Goal: Information Seeking & Learning: Learn about a topic

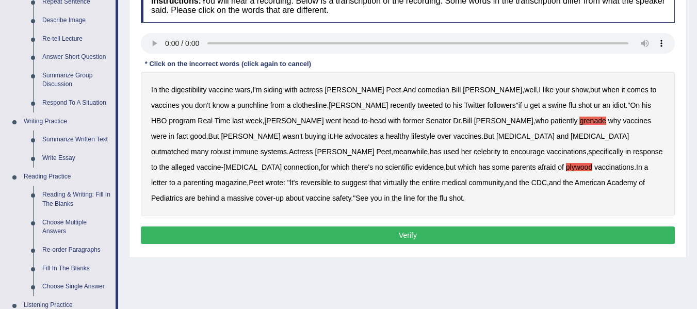
scroll to position [155, 0]
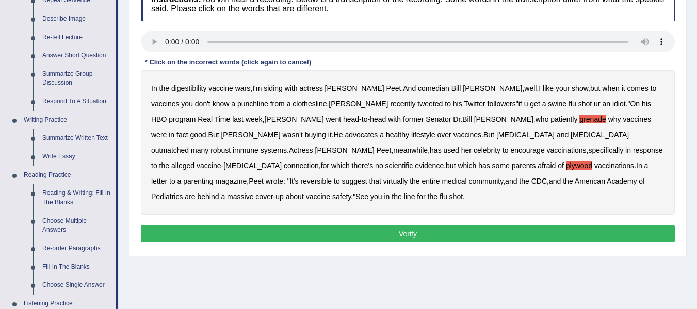
click at [332, 177] on b "reversible" at bounding box center [315, 181] width 31 height 8
click at [479, 225] on button "Verify" at bounding box center [408, 234] width 534 height 18
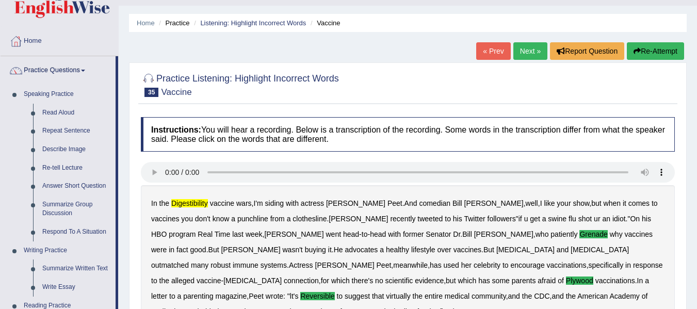
scroll to position [0, 0]
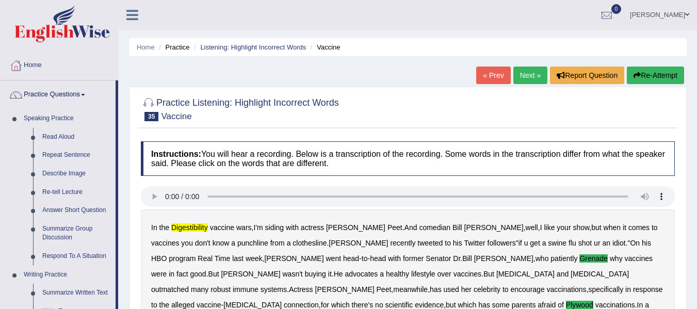
click at [527, 76] on link "Next »" at bounding box center [530, 76] width 34 height 18
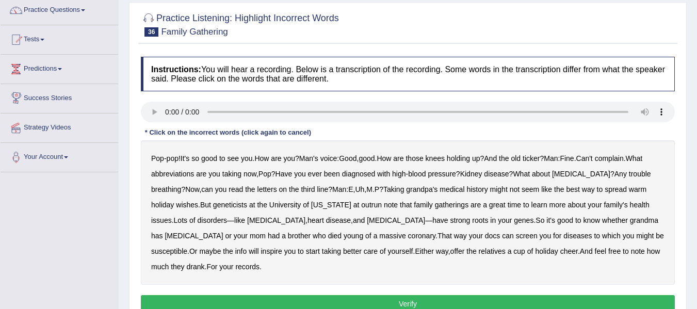
scroll to position [103, 0]
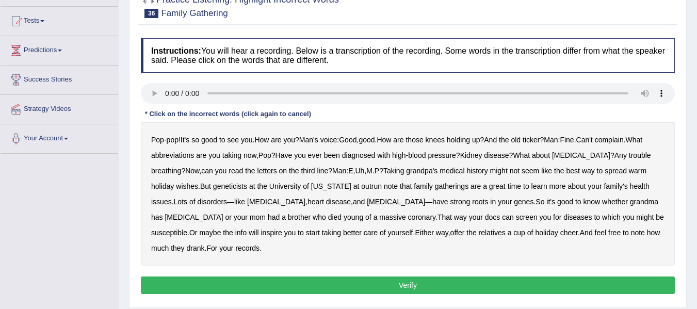
click at [175, 154] on b "abbreviations" at bounding box center [172, 155] width 43 height 8
click at [361, 187] on b "outrun" at bounding box center [371, 186] width 21 height 8
click at [461, 276] on button "Verify" at bounding box center [408, 285] width 534 height 18
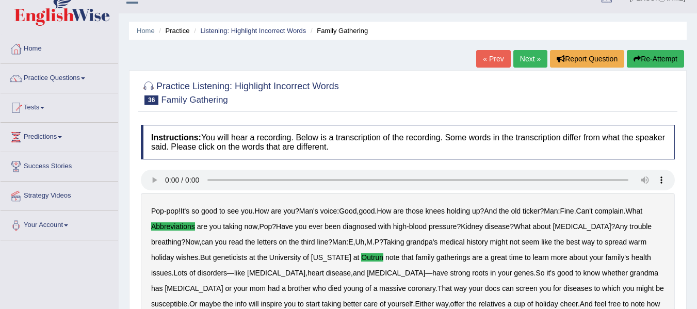
scroll to position [0, 0]
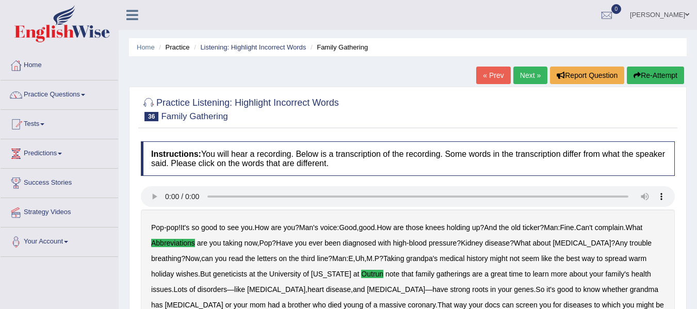
click at [517, 78] on link "Next »" at bounding box center [530, 76] width 34 height 18
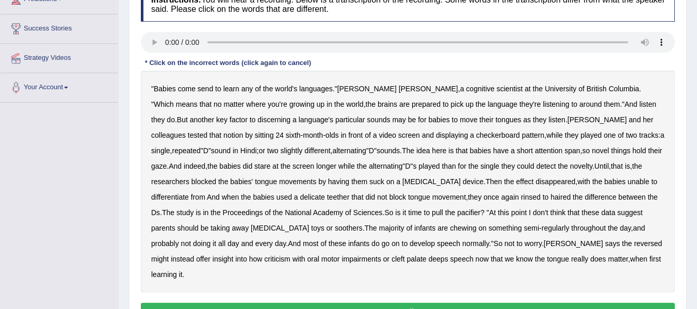
scroll to position [155, 0]
click at [201, 90] on b "send" at bounding box center [205, 88] width 15 height 8
click at [300, 199] on b "delicate" at bounding box center [312, 196] width 25 height 8
click at [406, 302] on button "Verify" at bounding box center [408, 311] width 534 height 18
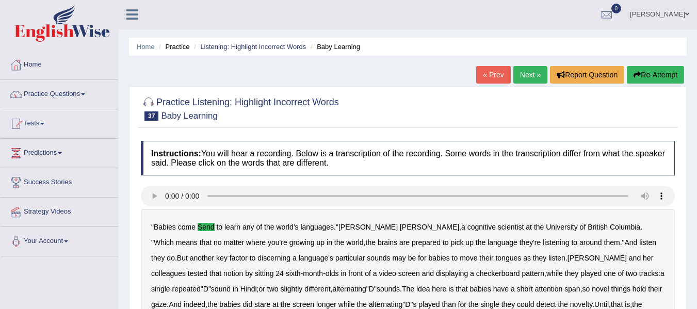
scroll to position [0, 0]
click at [662, 74] on button "Re-Attempt" at bounding box center [655, 76] width 57 height 18
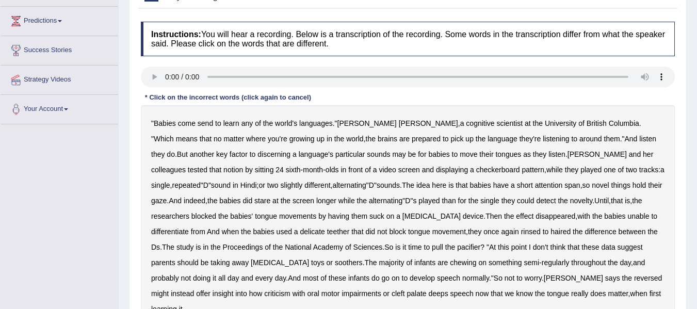
scroll to position [155, 0]
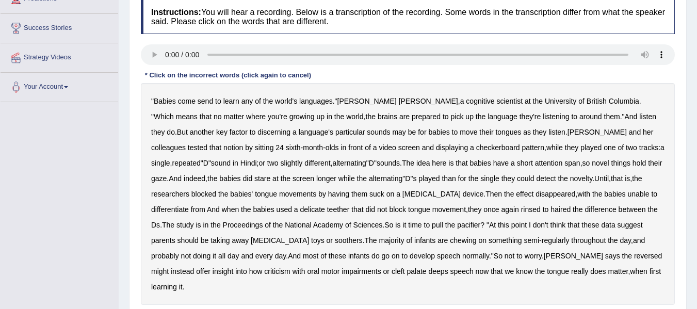
click at [204, 102] on b "send" at bounding box center [205, 101] width 15 height 8
click at [521, 211] on b "rinsed" at bounding box center [531, 209] width 20 height 8
click at [348, 258] on b "infants" at bounding box center [358, 256] width 21 height 8
click at [480, 180] on b "single" at bounding box center [489, 178] width 19 height 8
click at [550, 210] on b "haired" at bounding box center [560, 209] width 20 height 8
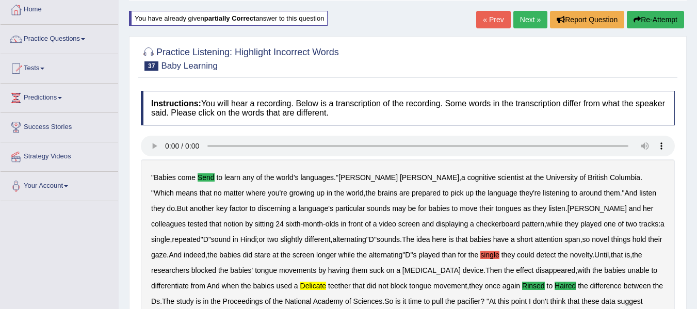
scroll to position [0, 0]
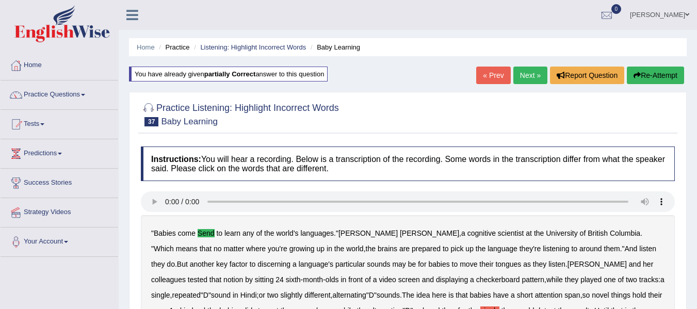
click at [524, 75] on link "Next »" at bounding box center [530, 76] width 34 height 18
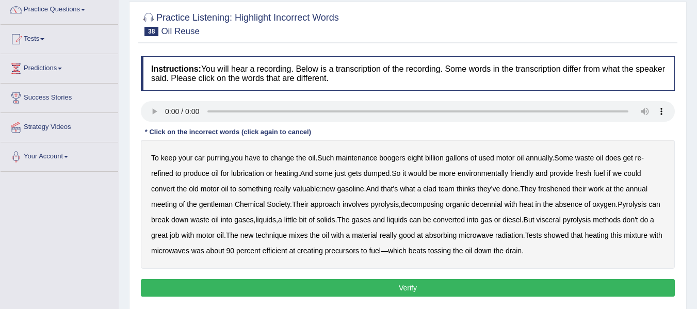
scroll to position [103, 0]
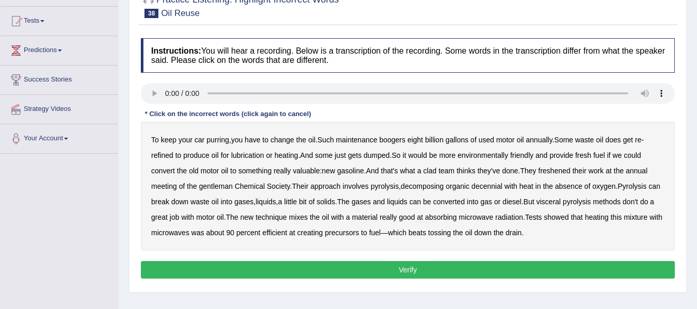
click at [404, 141] on b "boogers" at bounding box center [392, 140] width 26 height 8
click at [567, 172] on b "freshened" at bounding box center [554, 171] width 32 height 8
click at [219, 186] on b "gentleman" at bounding box center [216, 186] width 34 height 8
click at [561, 203] on b "visceral" at bounding box center [548, 202] width 24 height 8
click at [359, 236] on b "precursors" at bounding box center [342, 233] width 34 height 8
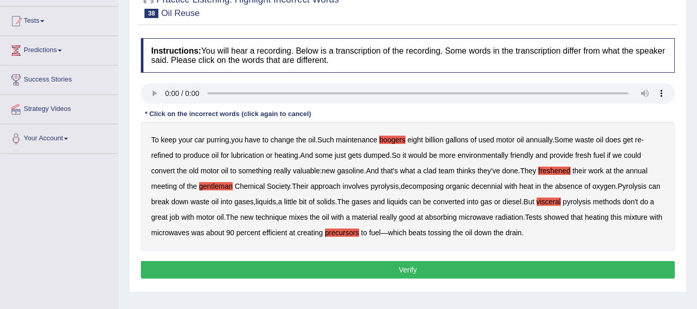
click at [396, 269] on button "Verify" at bounding box center [408, 270] width 534 height 18
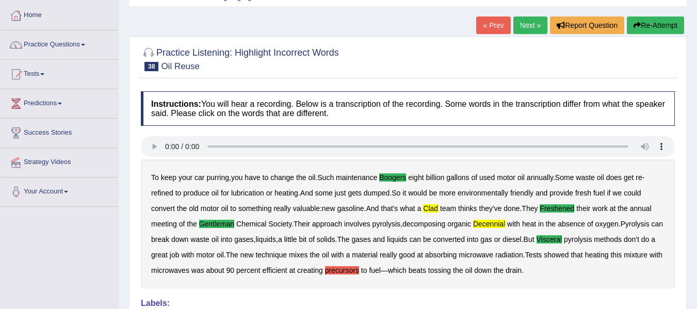
scroll to position [26, 0]
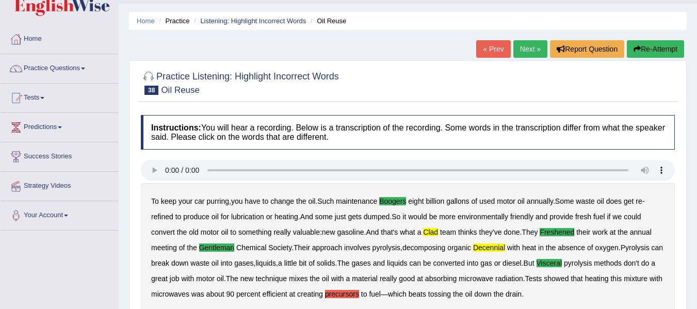
click at [523, 39] on div "Home Practice Listening: Highlight Incorrect Words Oil Reuse « Prev Next » Repo…" at bounding box center [408, 232] width 578 height 516
click at [524, 48] on link "Next »" at bounding box center [530, 49] width 34 height 18
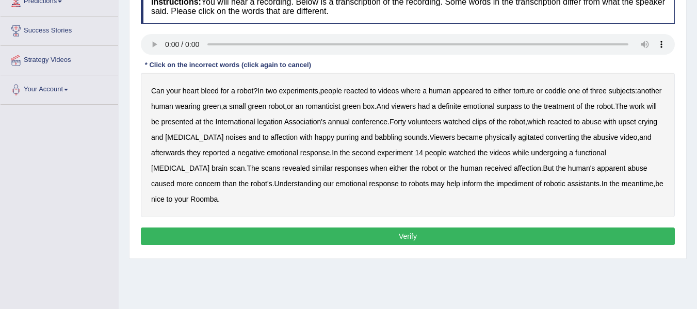
scroll to position [155, 0]
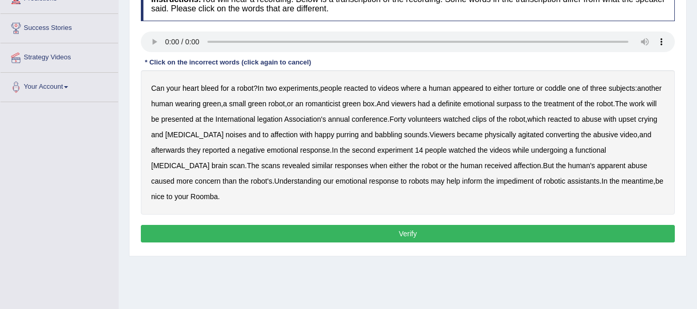
click at [340, 105] on b "romanticist" at bounding box center [322, 104] width 35 height 8
click at [521, 107] on b "surpass" at bounding box center [508, 104] width 25 height 8
click at [283, 120] on b "legation" at bounding box center [269, 119] width 25 height 8
click at [569, 132] on b "converting" at bounding box center [563, 135] width 34 height 8
click at [423, 225] on button "Verify" at bounding box center [408, 234] width 534 height 18
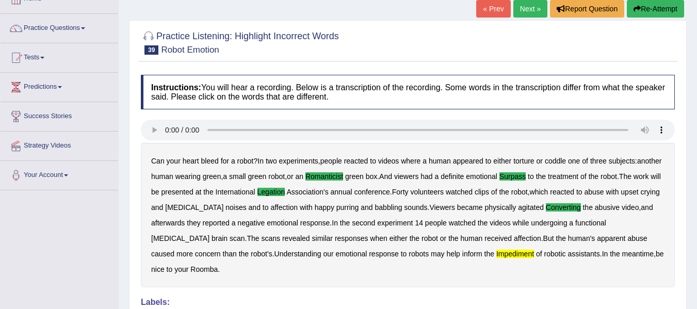
scroll to position [0, 0]
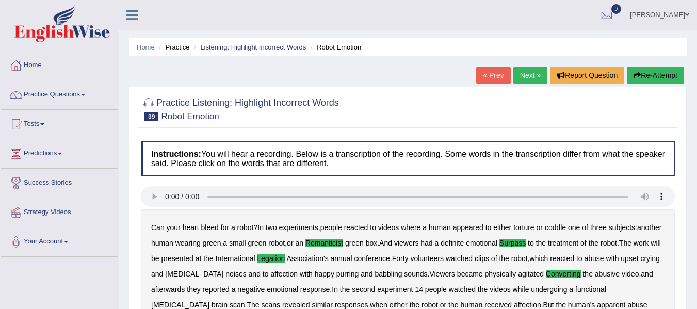
click at [522, 79] on link "Next »" at bounding box center [530, 76] width 34 height 18
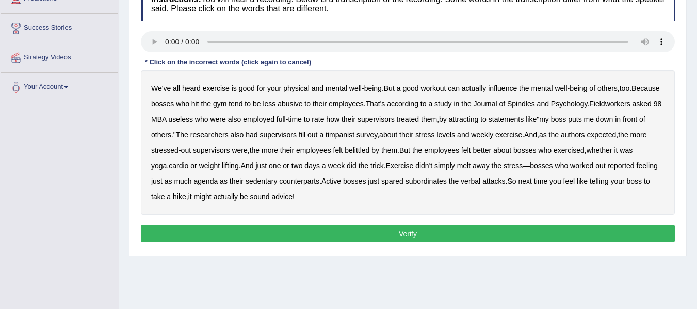
click at [535, 104] on b "Spindles" at bounding box center [521, 104] width 28 height 8
click at [630, 103] on b "Fieldworkers" at bounding box center [609, 104] width 41 height 8
click at [354, 137] on b "timpanist" at bounding box center [339, 135] width 29 height 8
click at [246, 226] on button "Verify" at bounding box center [408, 234] width 534 height 18
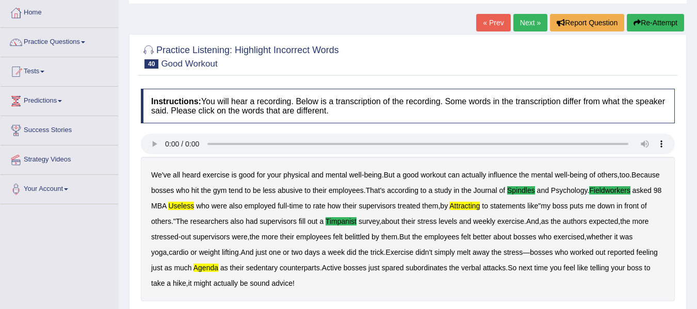
scroll to position [52, 0]
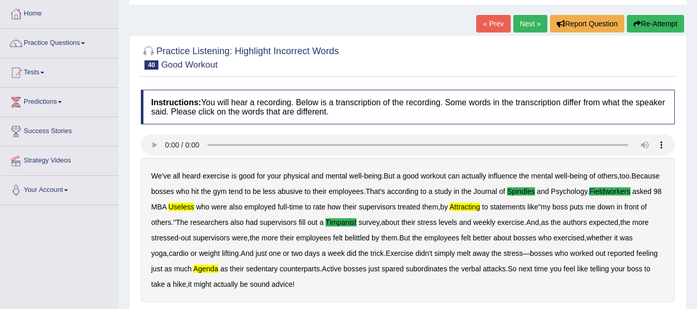
click at [529, 30] on div "« Prev Next » Report Question Re-Attempt" at bounding box center [581, 25] width 210 height 20
click at [528, 29] on link "Next »" at bounding box center [530, 24] width 34 height 18
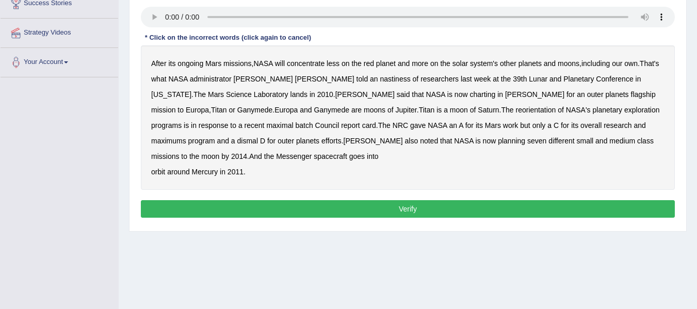
scroll to position [103, 0]
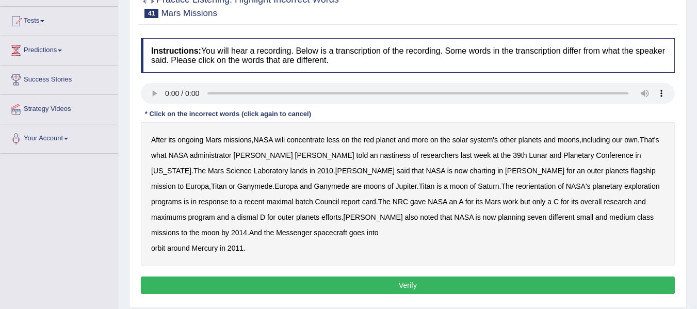
click at [469, 172] on b "charting" at bounding box center [482, 171] width 26 height 8
click at [293, 198] on b "maximal" at bounding box center [279, 202] width 27 height 8
click at [380, 156] on b "nastiness" at bounding box center [395, 155] width 30 height 8
click at [186, 213] on b "maximums" at bounding box center [168, 217] width 35 height 8
click at [197, 285] on button "Verify" at bounding box center [408, 285] width 534 height 18
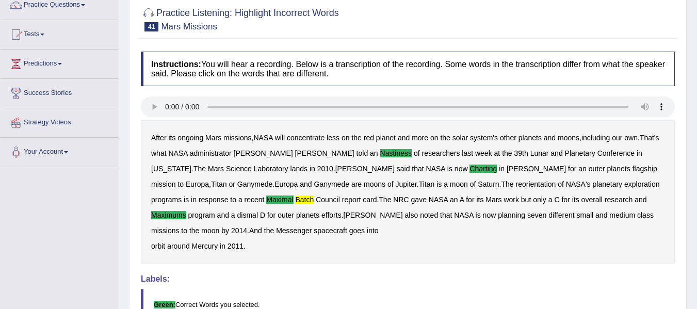
scroll to position [0, 0]
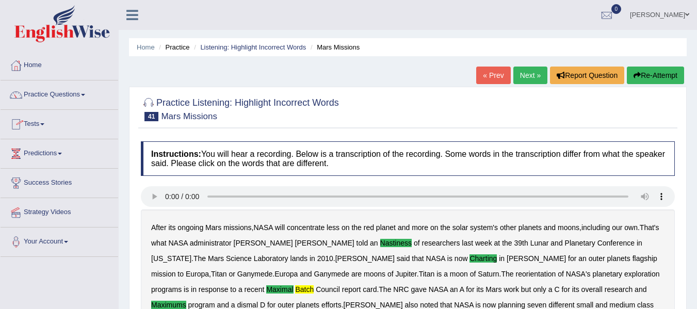
click at [85, 90] on link "Practice Questions" at bounding box center [60, 93] width 118 height 26
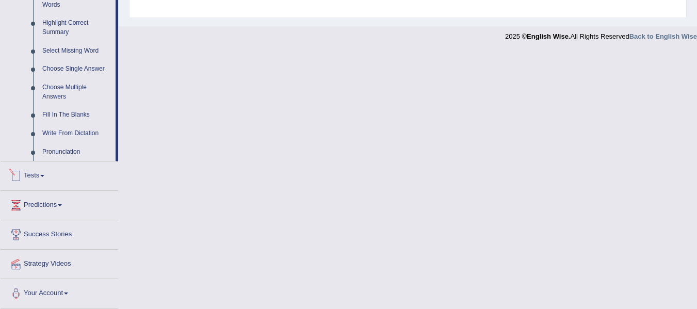
scroll to position [396, 0]
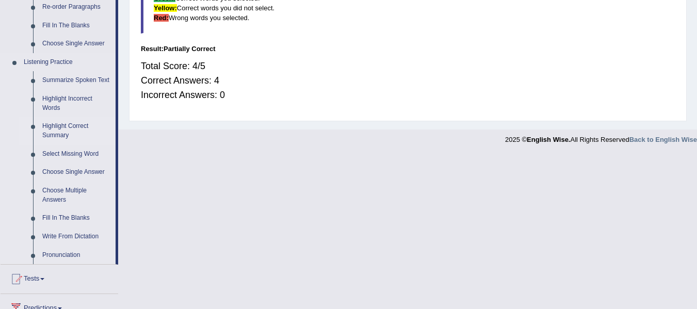
click at [78, 124] on link "Highlight Correct Summary" at bounding box center [77, 130] width 78 height 27
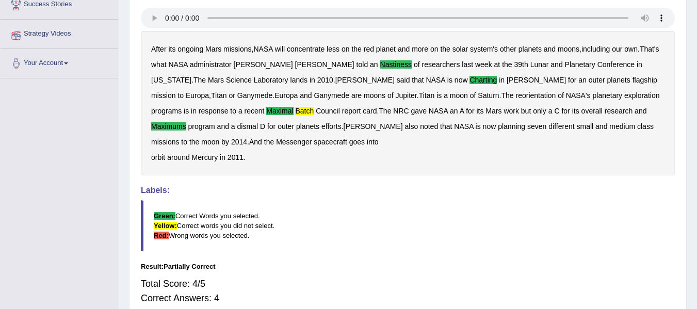
scroll to position [242, 0]
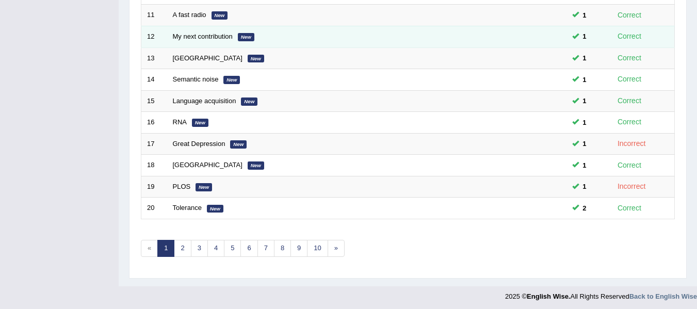
scroll to position [374, 0]
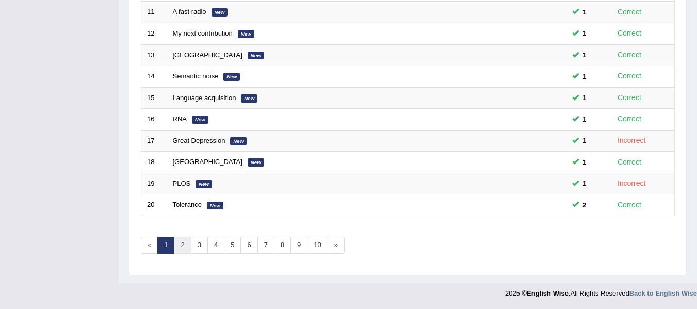
click at [186, 248] on link "2" at bounding box center [182, 245] width 17 height 17
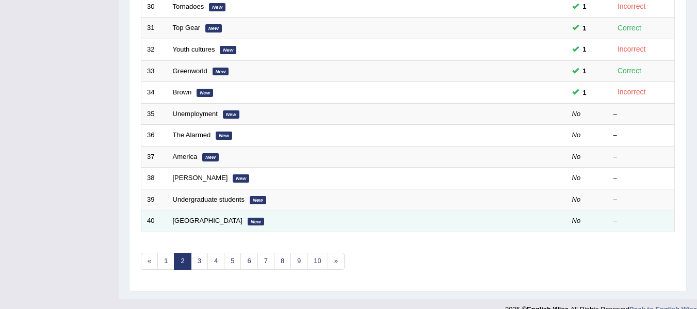
scroll to position [361, 0]
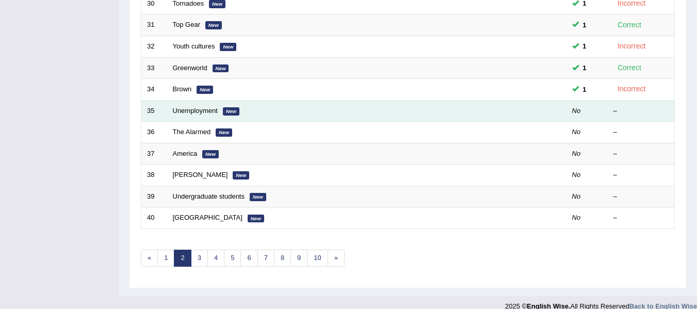
click at [218, 112] on td "Unemployment New" at bounding box center [328, 111] width 322 height 22
click at [208, 111] on link "Unemployment" at bounding box center [195, 111] width 45 height 8
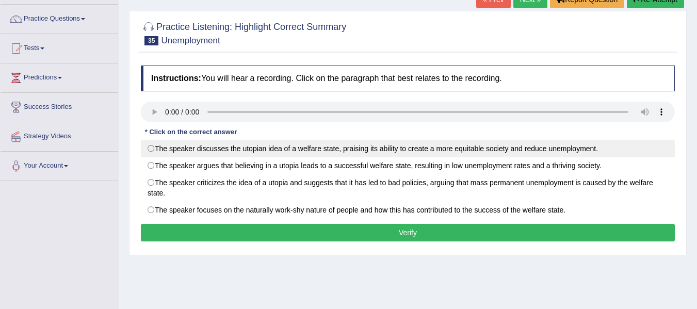
scroll to position [52, 0]
